Goal: Check status

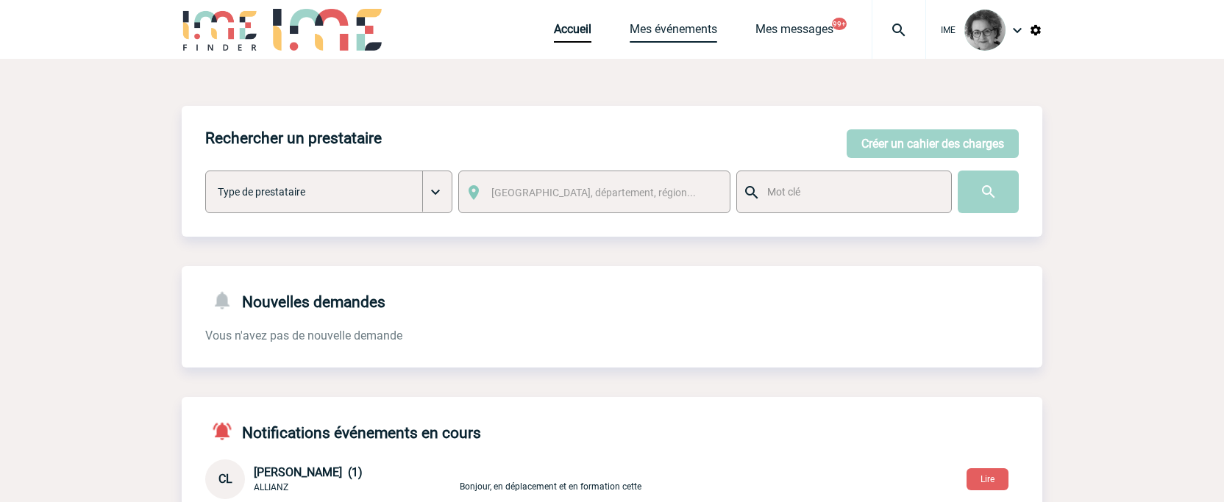
click at [694, 34] on link "Mes événements" at bounding box center [674, 32] width 88 height 21
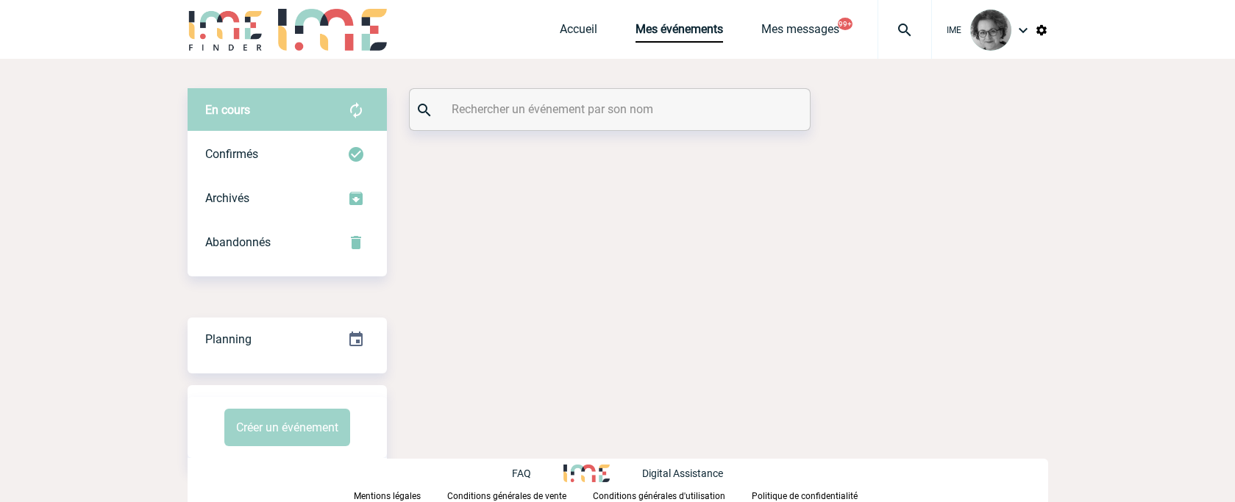
click at [582, 110] on input "text" at bounding box center [611, 109] width 327 height 21
paste input "2000424968"
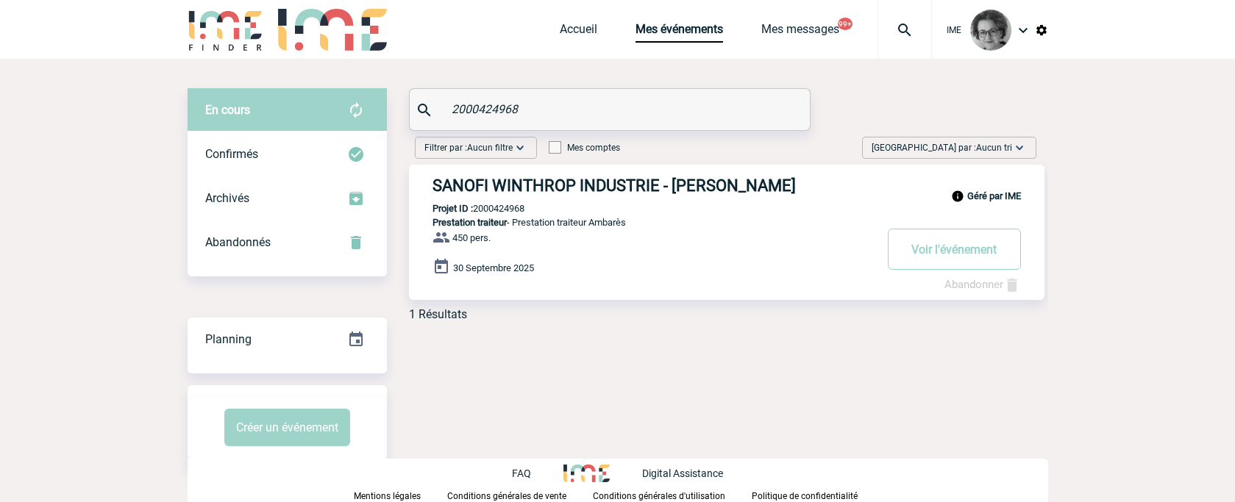
click at [1133, 404] on body "IME Accueil Mes événements" at bounding box center [617, 251] width 1235 height 502
click at [1159, 437] on body "IME Accueil Mes événements" at bounding box center [617, 251] width 1235 height 502
click at [1125, 412] on body "IME Accueil Mes événements" at bounding box center [617, 251] width 1235 height 502
click at [1135, 359] on body "IME Accueil Mes événements" at bounding box center [617, 251] width 1235 height 502
drag, startPoint x: 560, startPoint y: 93, endPoint x: 403, endPoint y: 107, distance: 157.2
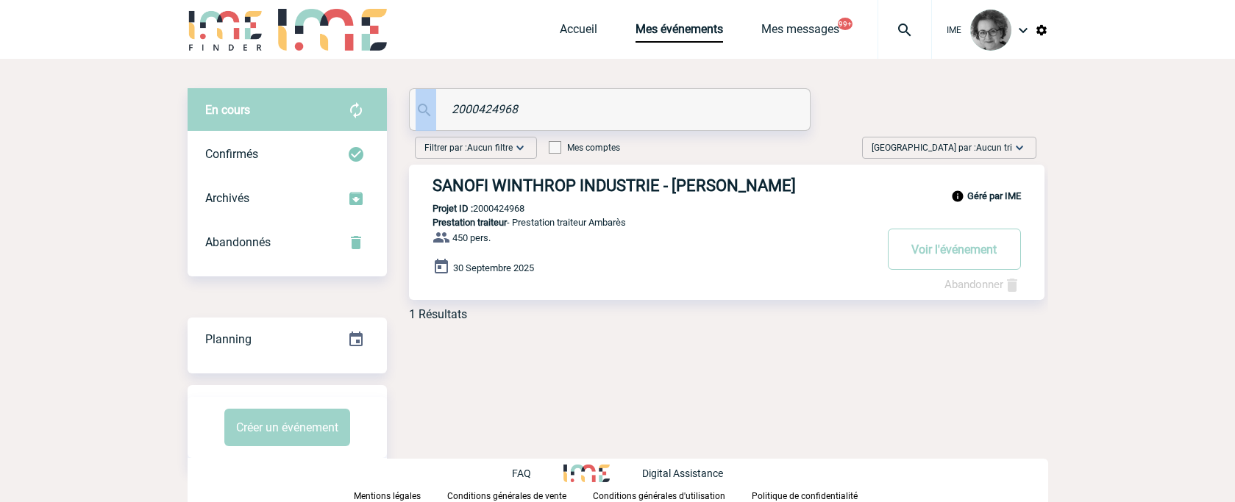
click at [403, 107] on div "En cours En cours Confirmés Archivés Abandonnés En cours Confirmés Archivés Aba…" at bounding box center [618, 210] width 861 height 245
drag, startPoint x: 561, startPoint y: 105, endPoint x: 357, endPoint y: 97, distance: 203.9
click at [357, 97] on div "En cours En cours Confirmés Archivés Abandonnés En cours Confirmés Archivés Aba…" at bounding box center [618, 210] width 861 height 245
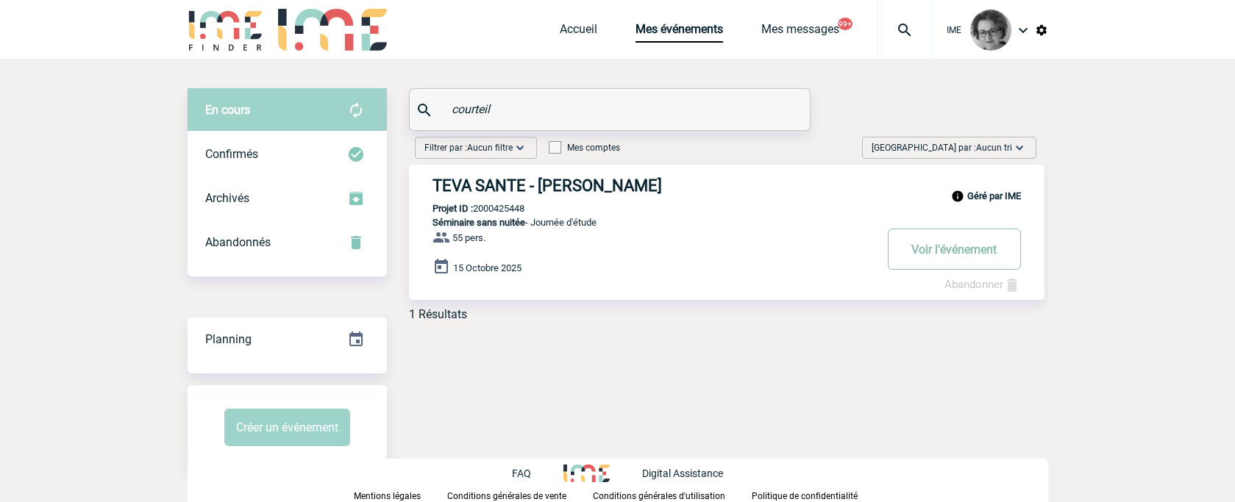
type input "courteil"
click at [937, 249] on button "Voir l'événement" at bounding box center [954, 249] width 133 height 41
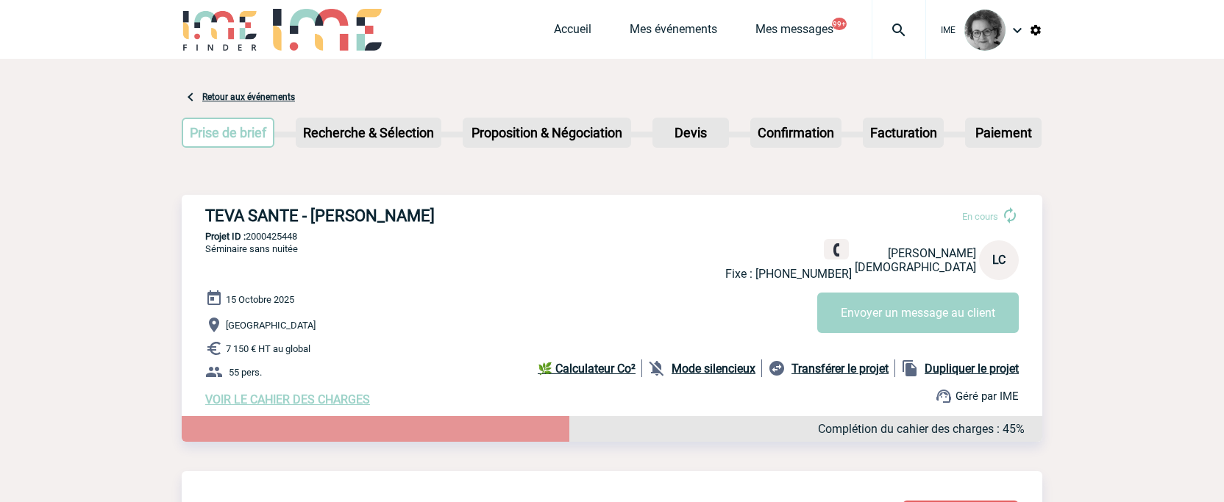
click at [484, 43] on div "IME Accueil Mes événements 99+" at bounding box center [612, 31] width 861 height 63
drag, startPoint x: 305, startPoint y: 240, endPoint x: 250, endPoint y: 235, distance: 54.7
click at [250, 235] on p "Projet ID : 2000425448" at bounding box center [612, 236] width 861 height 11
copy p "2000425448"
click at [541, 316] on div "[DATE] [GEOGRAPHIC_DATA] 7 150 € HT au global 55 pers. VOIR LE CAHIER DES CHARG…" at bounding box center [623, 348] width 837 height 117
